Goal: Obtain resource: Obtain resource

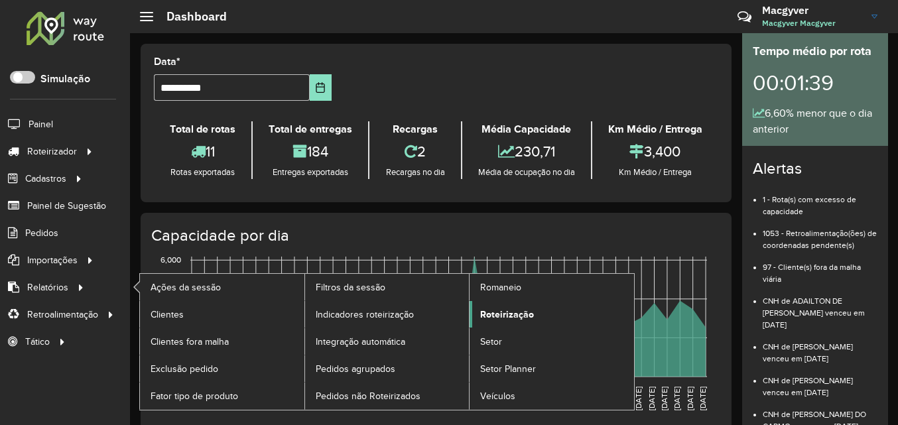
click at [497, 314] on span "Roteirização" at bounding box center [507, 315] width 54 height 14
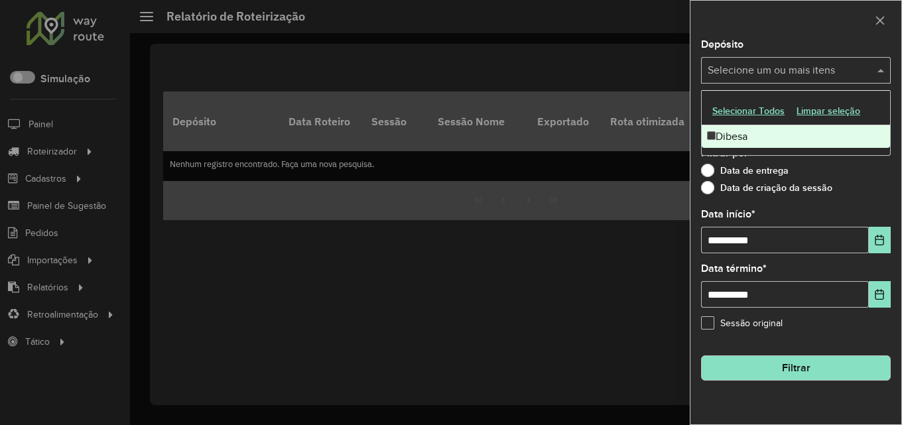
click at [770, 69] on input "text" at bounding box center [789, 71] width 170 height 16
click at [737, 137] on div "Dibesa" at bounding box center [796, 136] width 188 height 23
click at [865, 198] on div "Data de criação da sessão" at bounding box center [796, 191] width 190 height 16
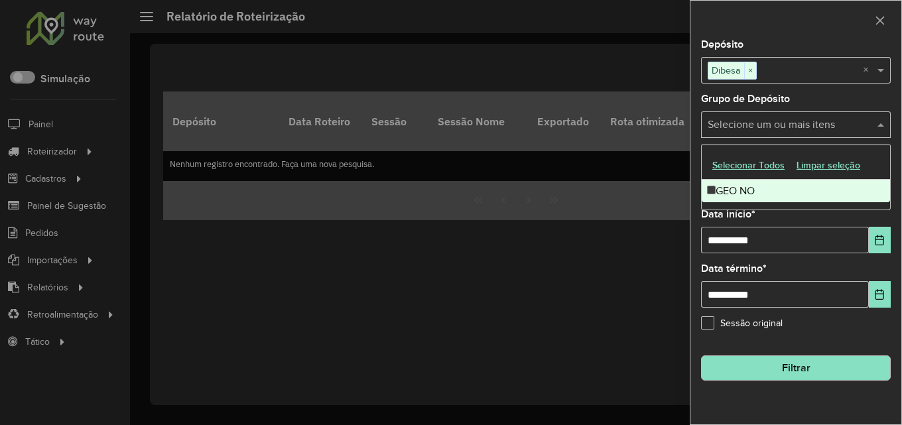
click at [838, 119] on input "text" at bounding box center [789, 125] width 170 height 16
click at [743, 186] on div "GEO NO" at bounding box center [796, 191] width 188 height 23
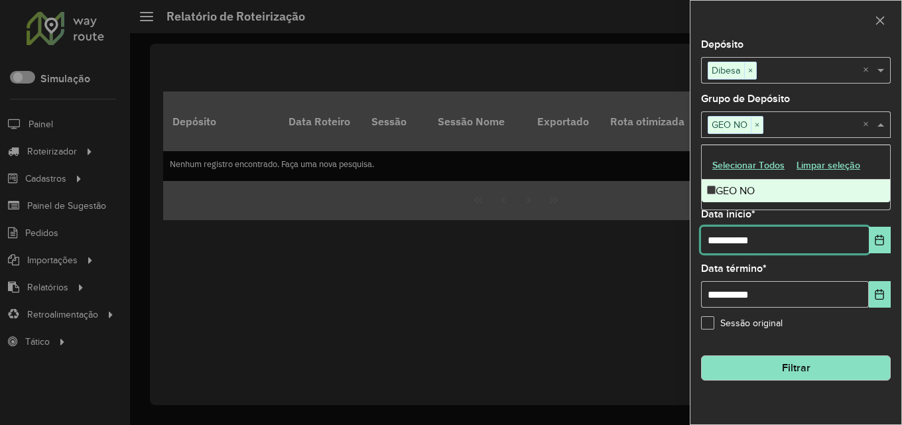
drag, startPoint x: 818, startPoint y: 245, endPoint x: 679, endPoint y: 244, distance: 139.3
click at [680, 245] on body "Aguarde... Pop-up bloqueado! Seu navegador bloqueou automáticamente a abertura …" at bounding box center [451, 212] width 902 height 425
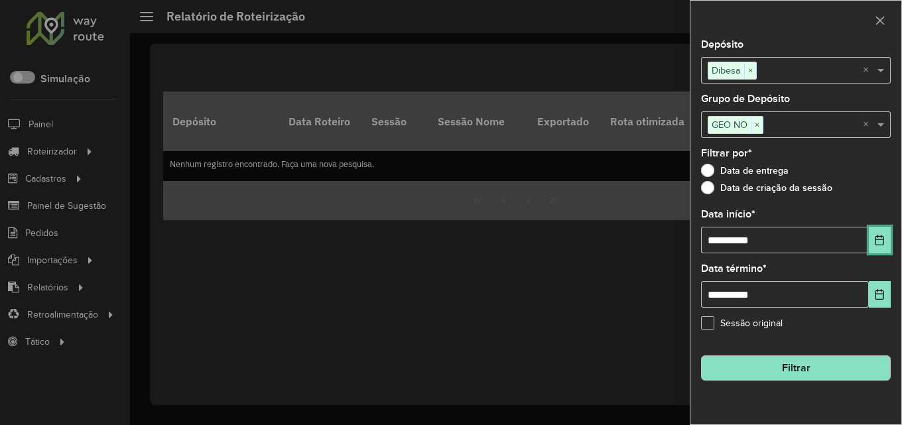
click at [879, 237] on icon "Choose Date" at bounding box center [879, 240] width 11 height 11
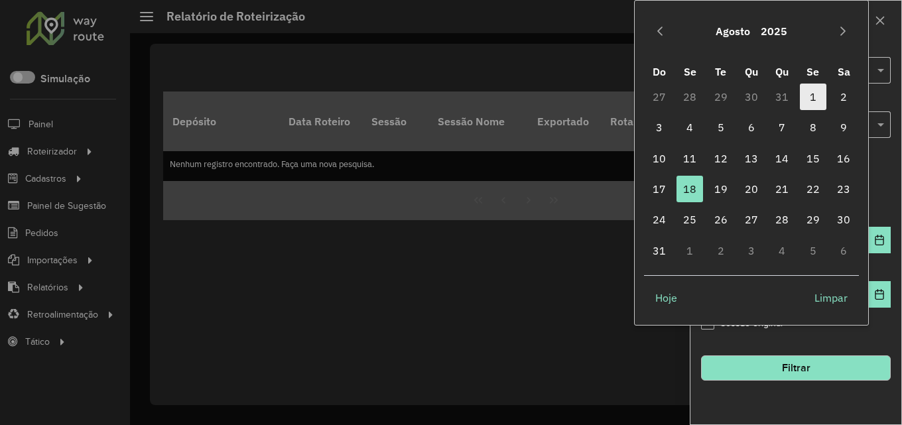
click at [808, 93] on span "1" at bounding box center [813, 97] width 27 height 27
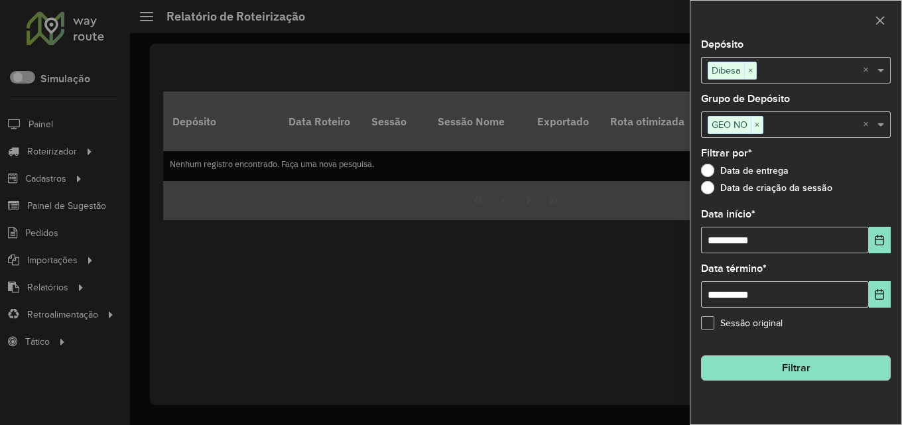
click at [802, 364] on button "Filtrar" at bounding box center [796, 367] width 190 height 25
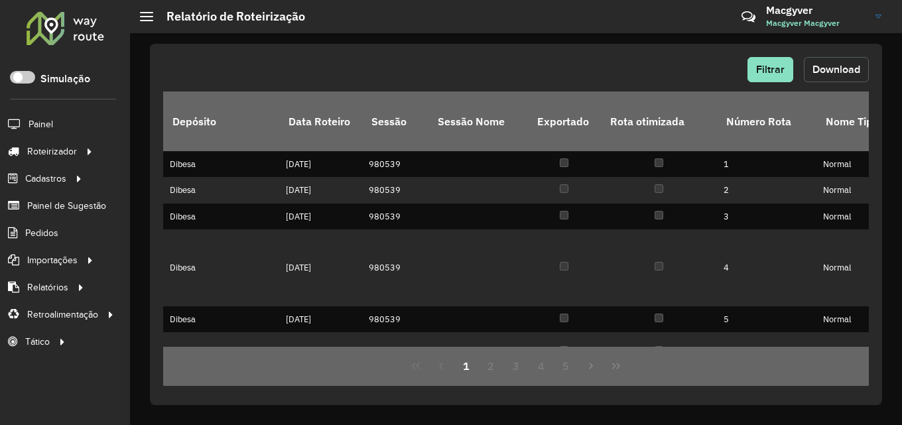
click at [836, 73] on span "Download" at bounding box center [836, 69] width 48 height 11
